Goal: Information Seeking & Learning: Learn about a topic

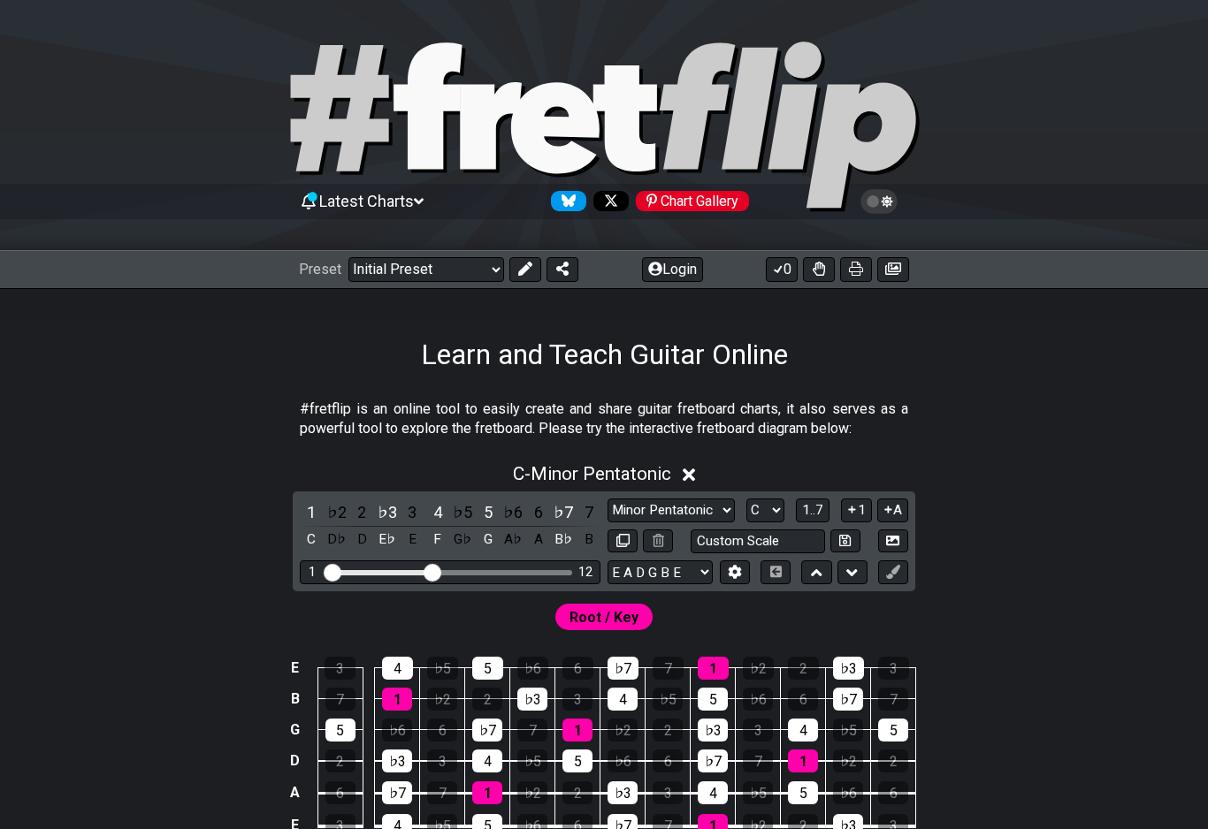
click at [248, 273] on div "Preset Welcome to #fretflip! Initial Preset Custom Preset Minor Pentatonic Majo…" at bounding box center [604, 269] width 1208 height 39
click at [883, 202] on icon at bounding box center [887, 201] width 11 height 12
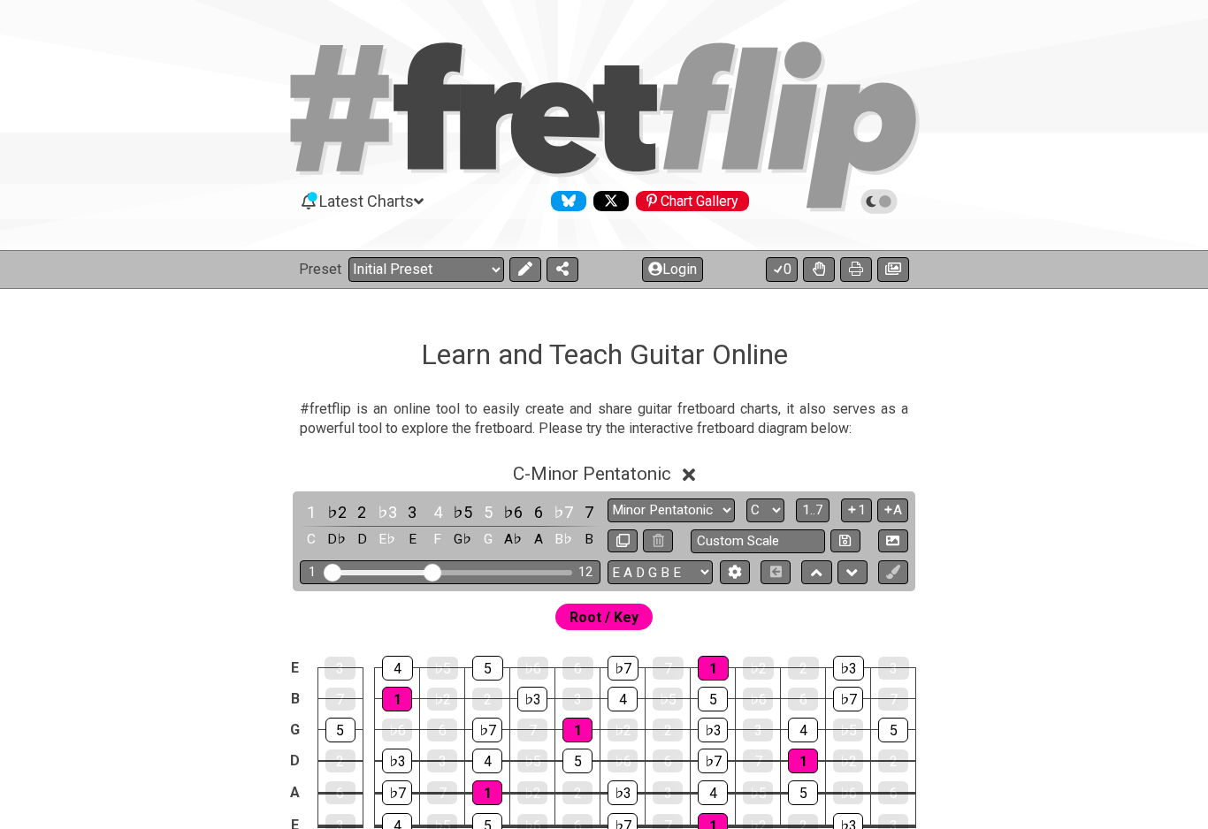
click at [868, 194] on icon at bounding box center [878, 201] width 37 height 25
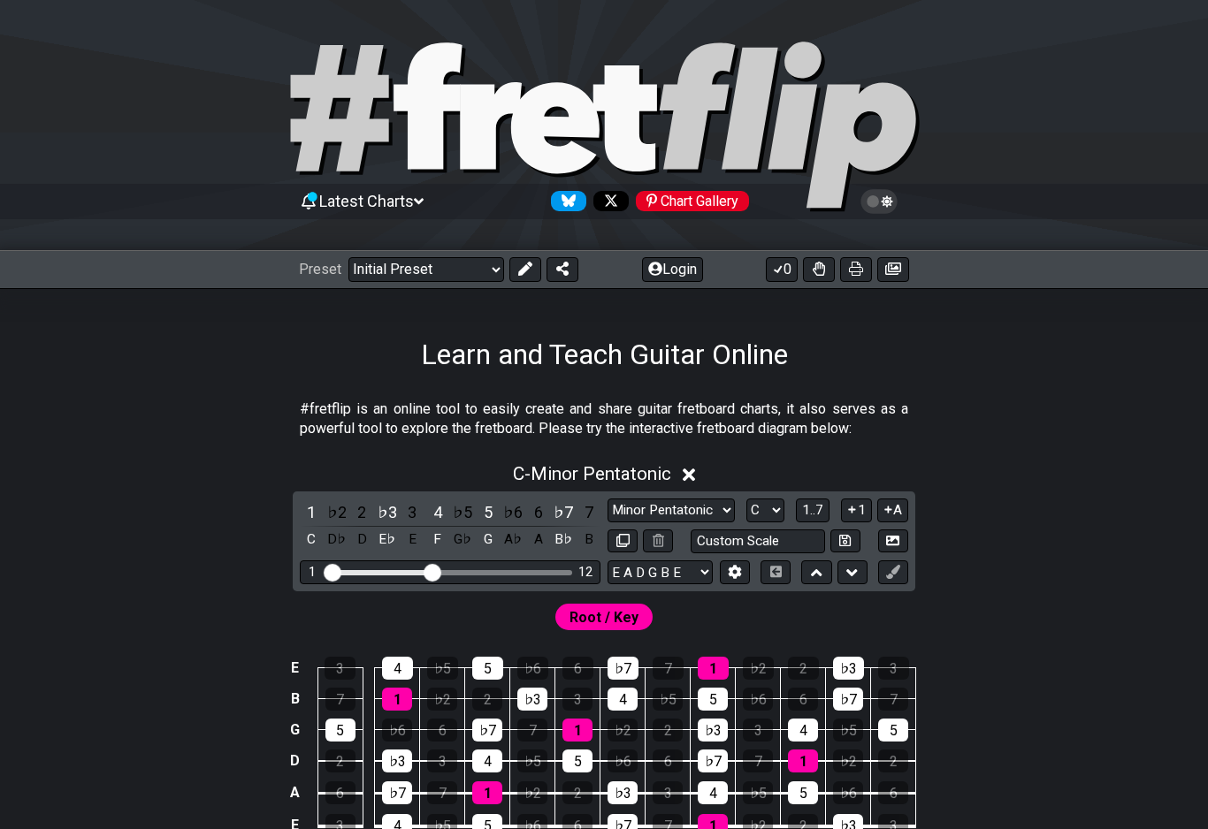
click at [388, 273] on select "Welcome to #fretflip! Initial Preset Custom Preset Minor Pentatonic Major Penta…" at bounding box center [426, 269] width 156 height 25
click at [386, 267] on select "Welcome to #fretflip! Initial Preset Custom Preset Minor Pentatonic Major Penta…" at bounding box center [426, 269] width 156 height 25
select select "/minor-pentatonic"
select select "C"
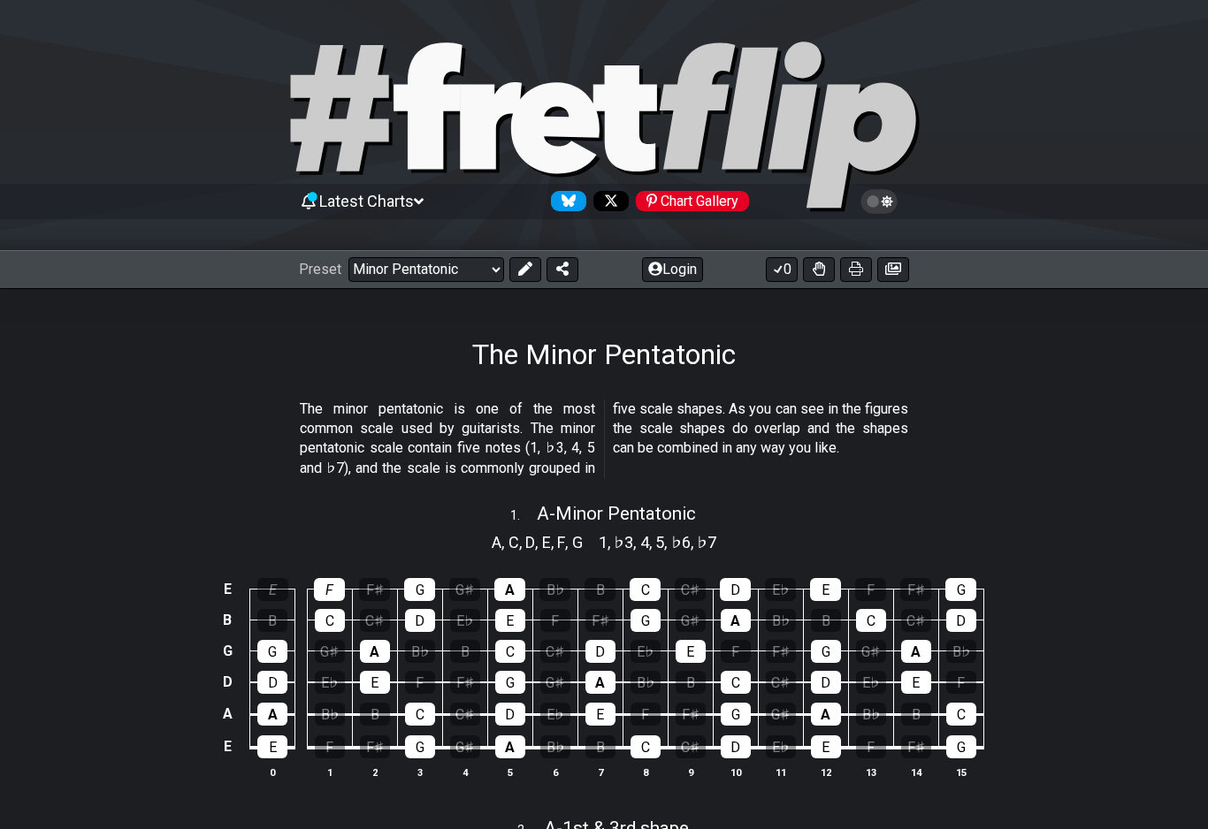
click at [345, 583] on div "F" at bounding box center [329, 589] width 31 height 23
click at [271, 585] on div "E" at bounding box center [272, 589] width 31 height 23
click at [371, 586] on div "F♯" at bounding box center [374, 589] width 31 height 23
click at [415, 610] on div "D" at bounding box center [420, 620] width 30 height 23
